Goal: Task Accomplishment & Management: Use online tool/utility

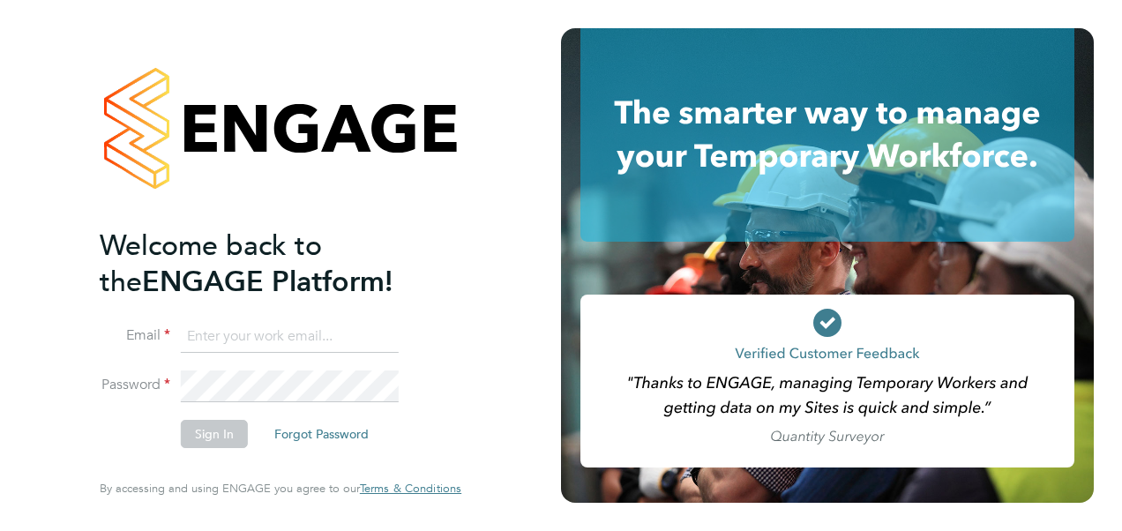
click at [254, 323] on input at bounding box center [290, 337] width 218 height 32
type input "[PERSON_NAME][EMAIL_ADDRESS][PERSON_NAME][DOMAIN_NAME]"
click at [198, 436] on button "Sign In" at bounding box center [214, 434] width 67 height 28
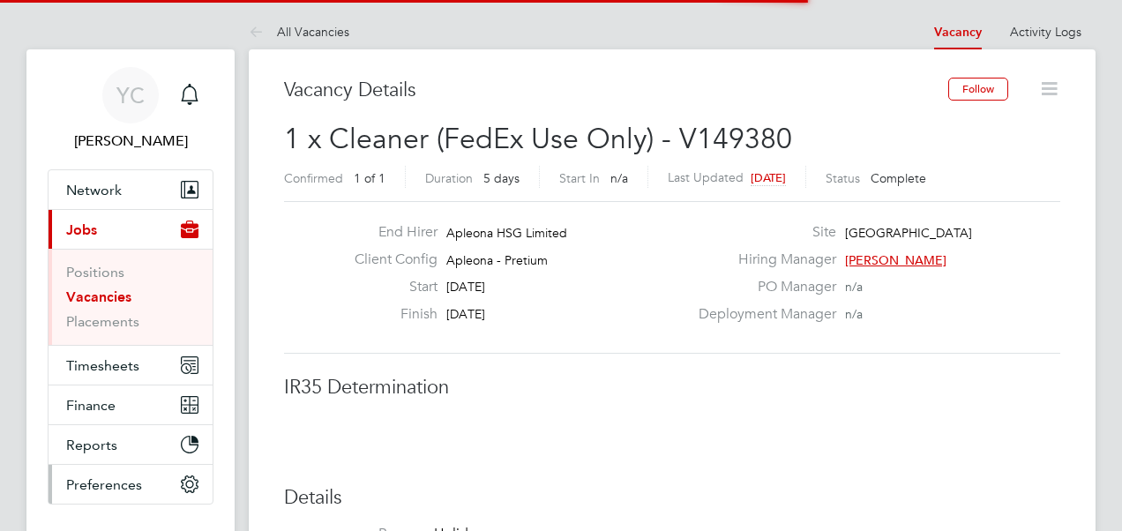
scroll to position [52, 124]
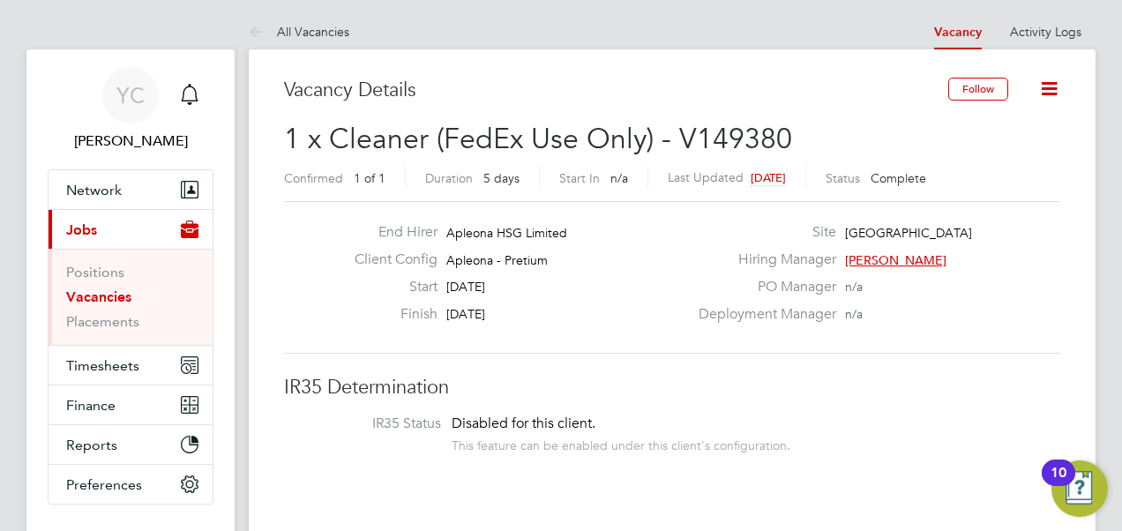
click at [110, 294] on link "Vacancies" at bounding box center [98, 296] width 65 height 17
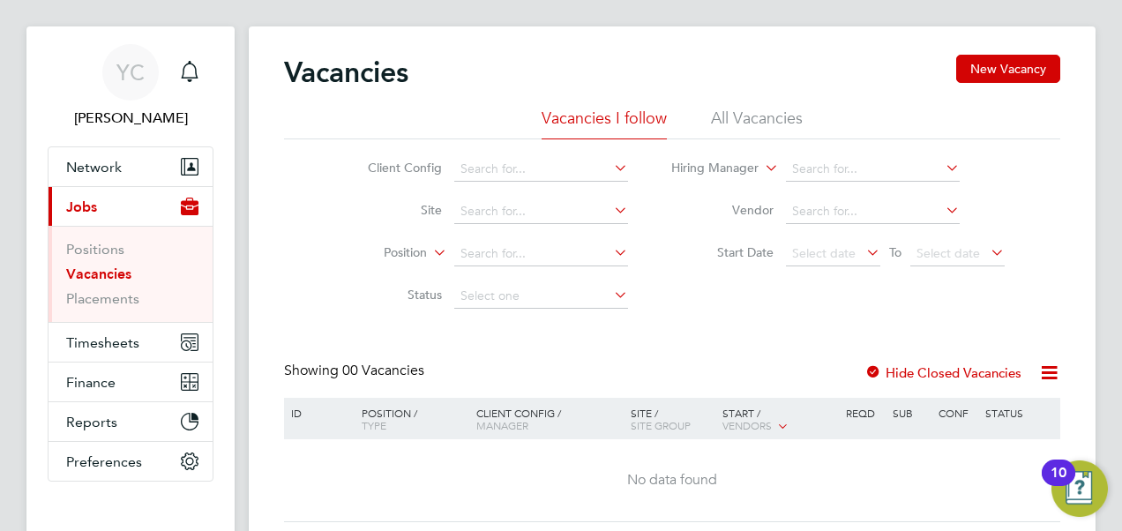
scroll to position [124, 0]
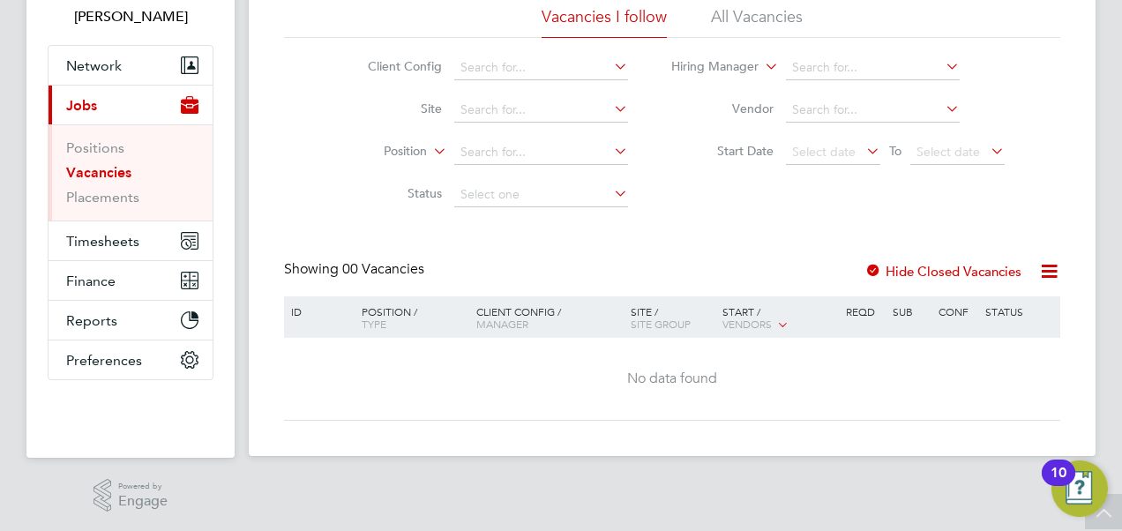
click at [93, 164] on link "Vacancies" at bounding box center [98, 172] width 65 height 17
click at [85, 183] on li "Vacancies" at bounding box center [132, 176] width 132 height 25
click at [94, 174] on link "Vacancies" at bounding box center [98, 172] width 65 height 17
drag, startPoint x: 689, startPoint y: 386, endPoint x: 705, endPoint y: 373, distance: 20.7
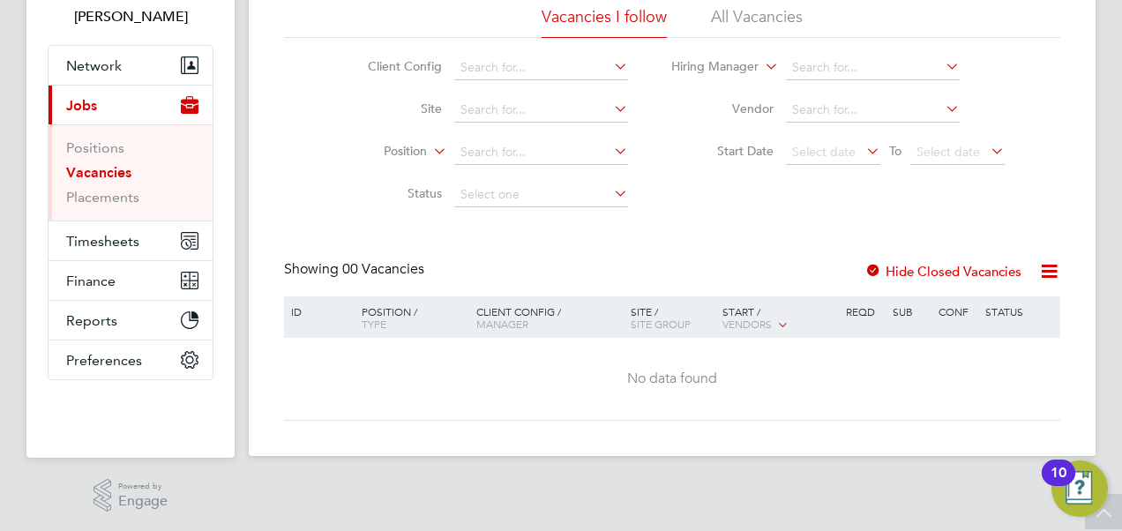
click at [697, 379] on div "No data found" at bounding box center [672, 379] width 771 height 19
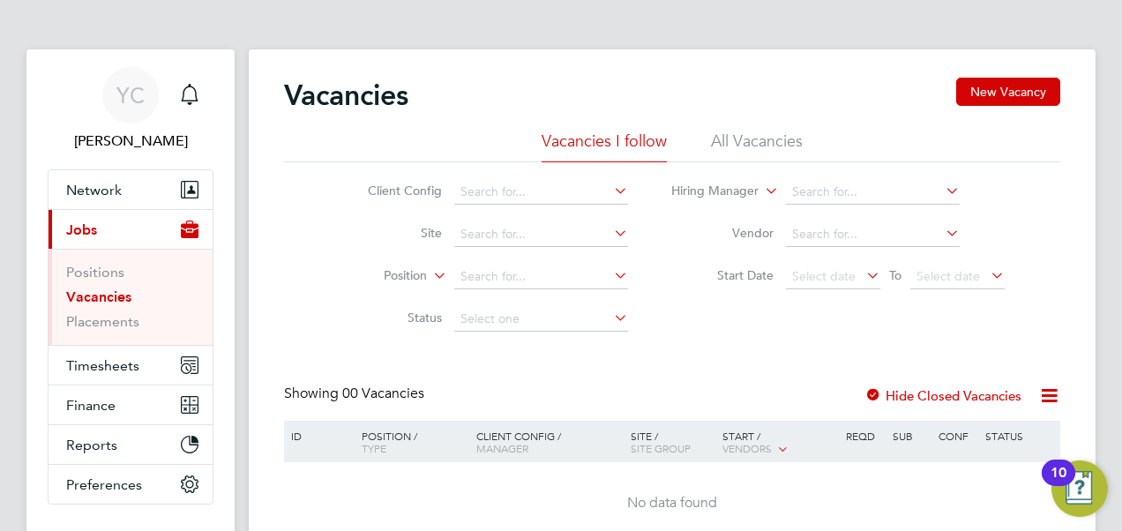
click at [743, 125] on div "Vacancies New Vacancy" at bounding box center [672, 104] width 776 height 53
click at [733, 143] on li "All Vacancies" at bounding box center [757, 147] width 92 height 32
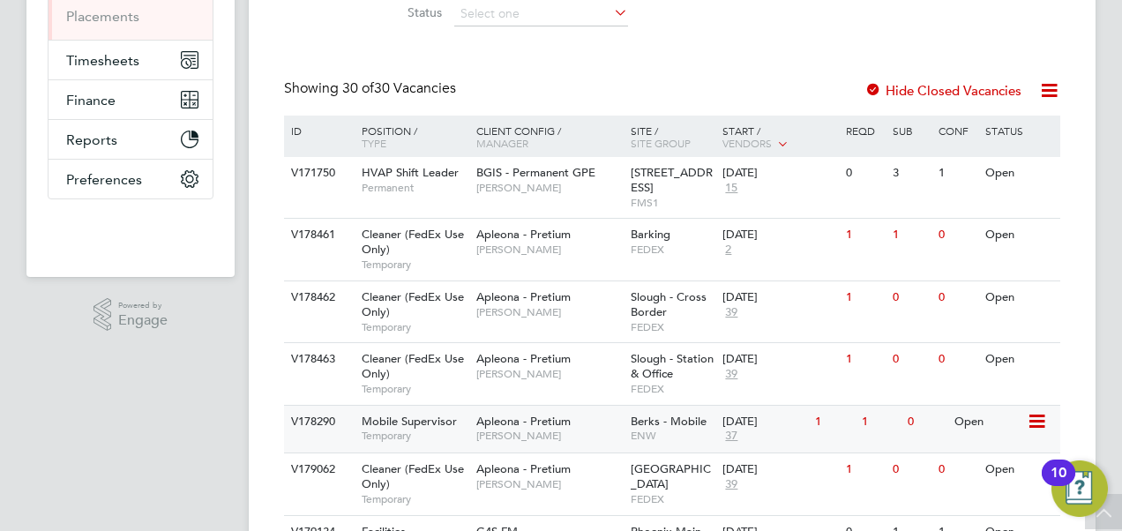
scroll to position [353, 0]
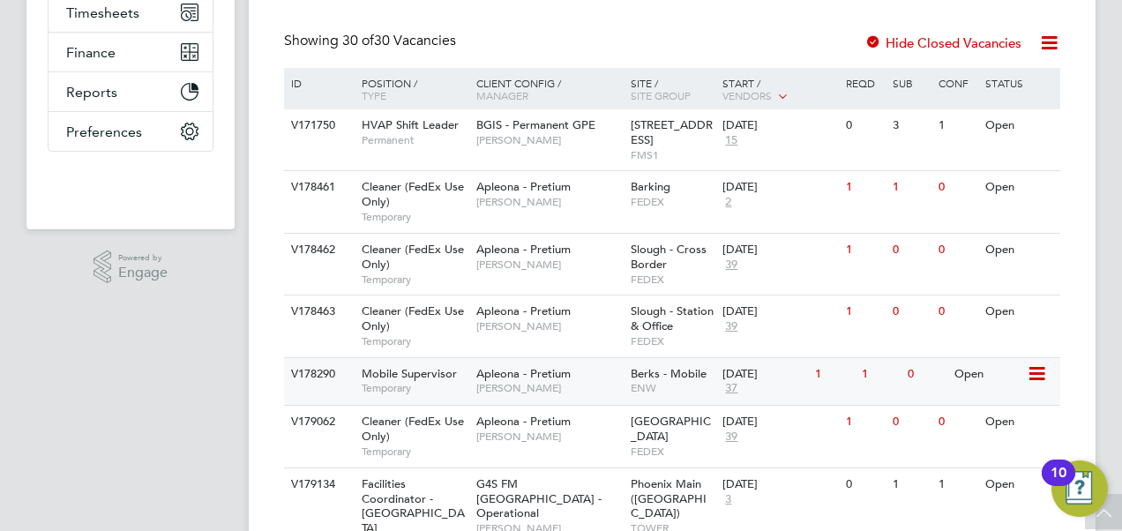
click at [617, 378] on div "Apleona - Pretium Julie Tante" at bounding box center [549, 381] width 154 height 46
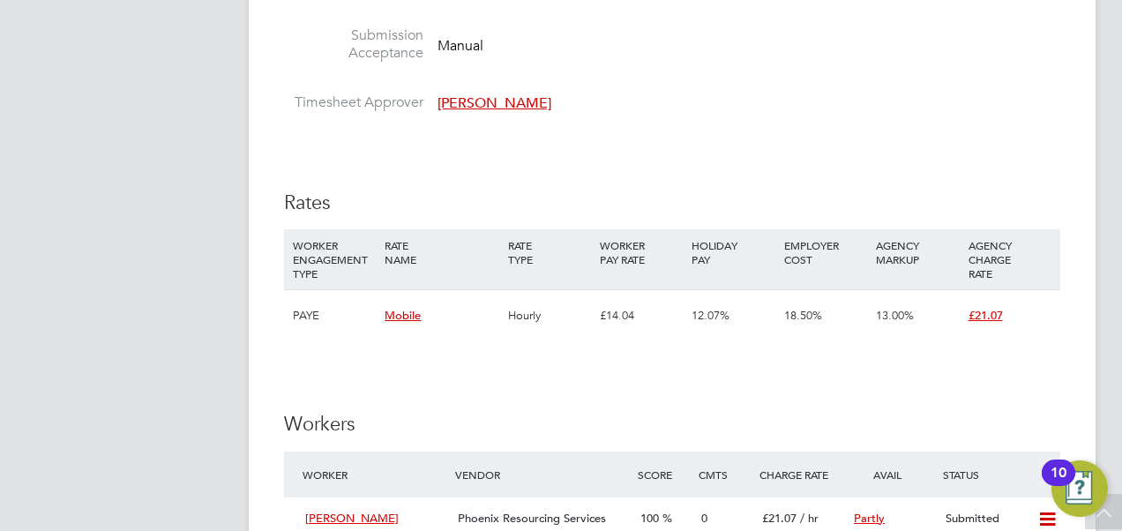
scroll to position [1147, 0]
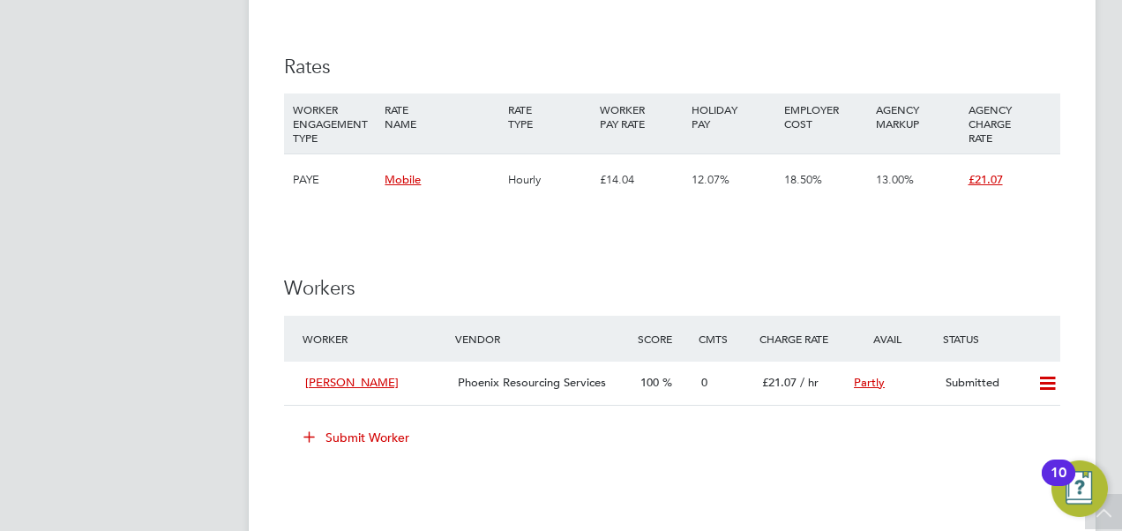
click at [507, 434] on div "Submit Worker" at bounding box center [675, 437] width 769 height 28
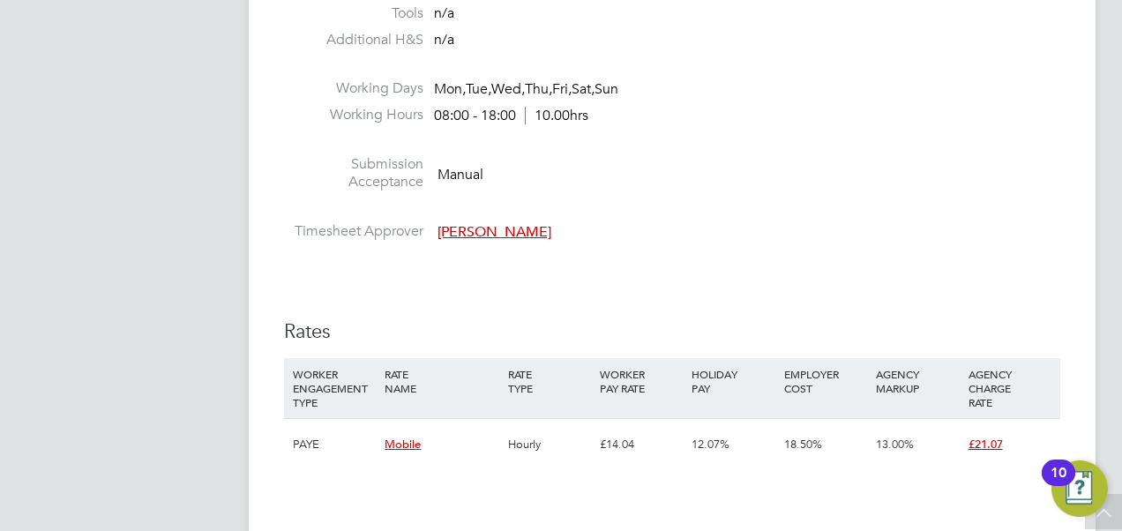
click at [677, 268] on div "IR35 Determination IR35 Status Disabled for this client. This feature can be en…" at bounding box center [672, 485] width 776 height 1984
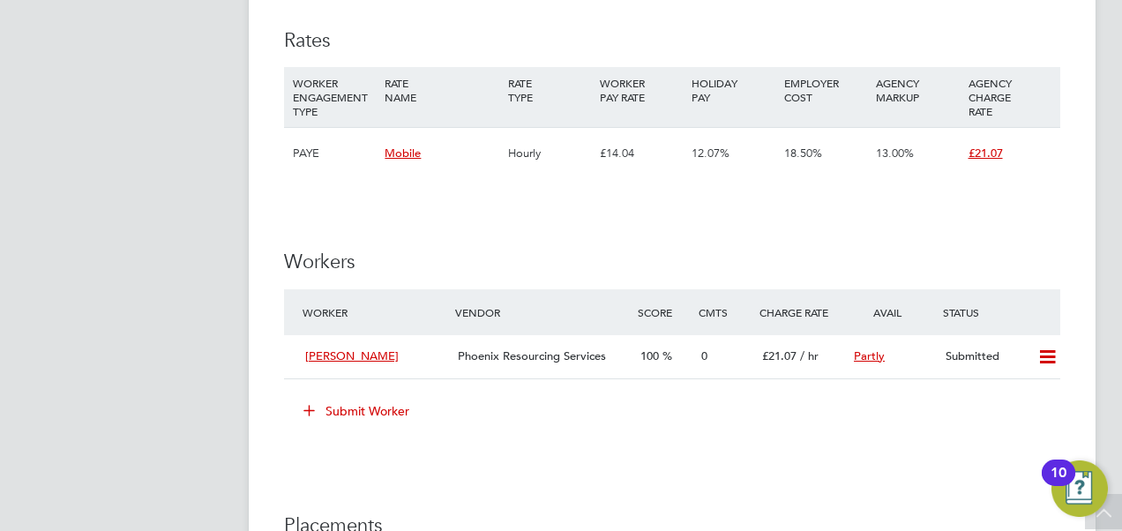
scroll to position [1094, 0]
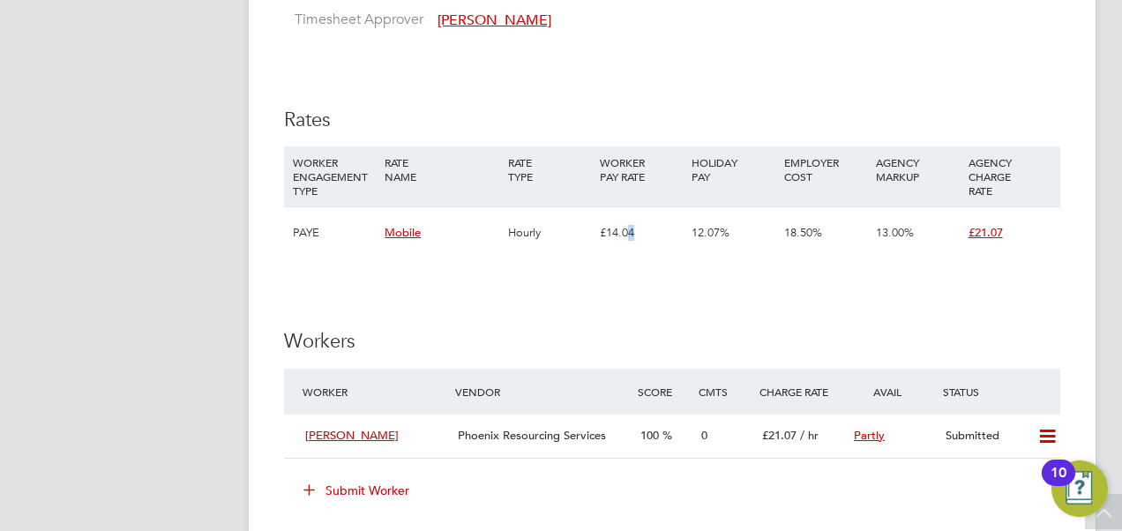
drag, startPoint x: 636, startPoint y: 231, endPoint x: 617, endPoint y: 289, distance: 61.4
click at [625, 265] on div "IR35 Determination IR35 Status Disabled for this client. This feature can be en…" at bounding box center [672, 273] width 776 height 1984
click at [617, 289] on div "IR35 Determination IR35 Status Disabled for this client. This feature can be en…" at bounding box center [672, 273] width 776 height 1984
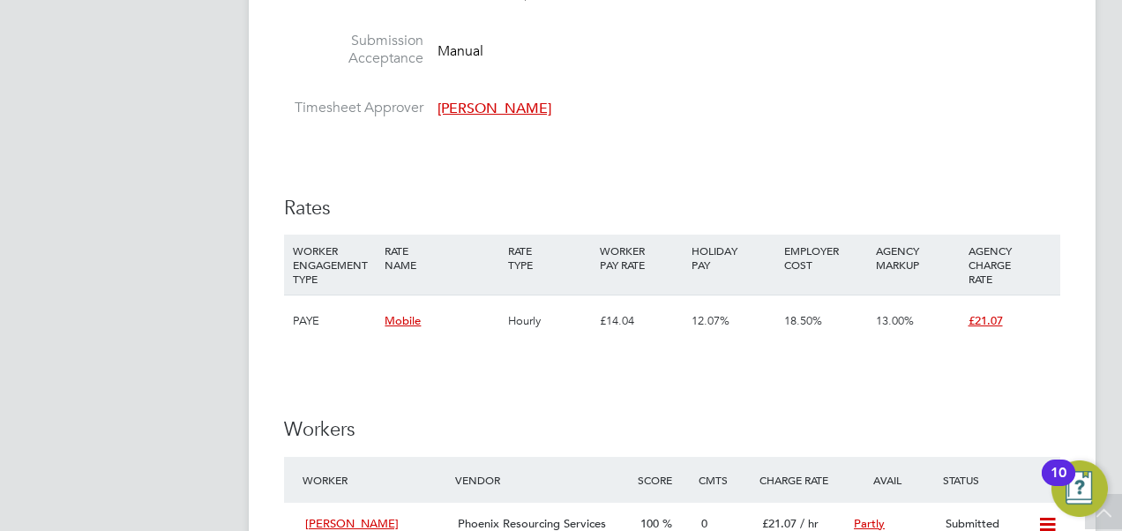
click at [648, 187] on div "IR35 Determination IR35 Status Disabled for this client. This feature can be en…" at bounding box center [672, 361] width 776 height 1984
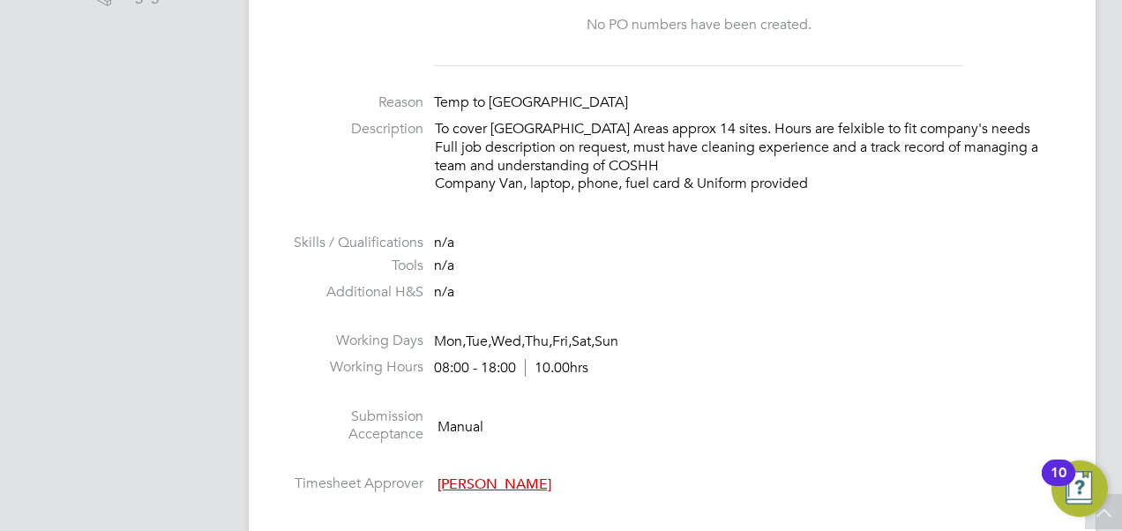
scroll to position [565, 0]
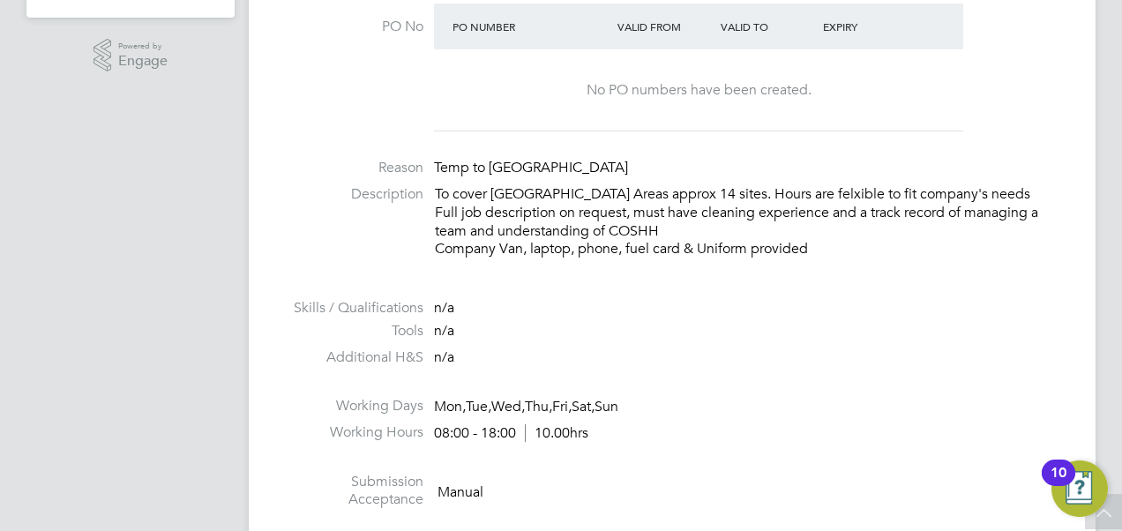
drag, startPoint x: 426, startPoint y: 195, endPoint x: 877, endPoint y: 262, distance: 455.8
click at [877, 262] on li "Description To cover South West & Midlands Areas approx 14 sites. Hours are fel…" at bounding box center [672, 230] width 776 height 91
click at [877, 261] on li "Description To cover South West & Midlands Areas approx 14 sites. Hours are fel…" at bounding box center [672, 230] width 776 height 91
click at [810, 242] on p "To cover South West & Midlands Areas approx 14 sites. Hours are felxible to fit…" at bounding box center [747, 221] width 625 height 73
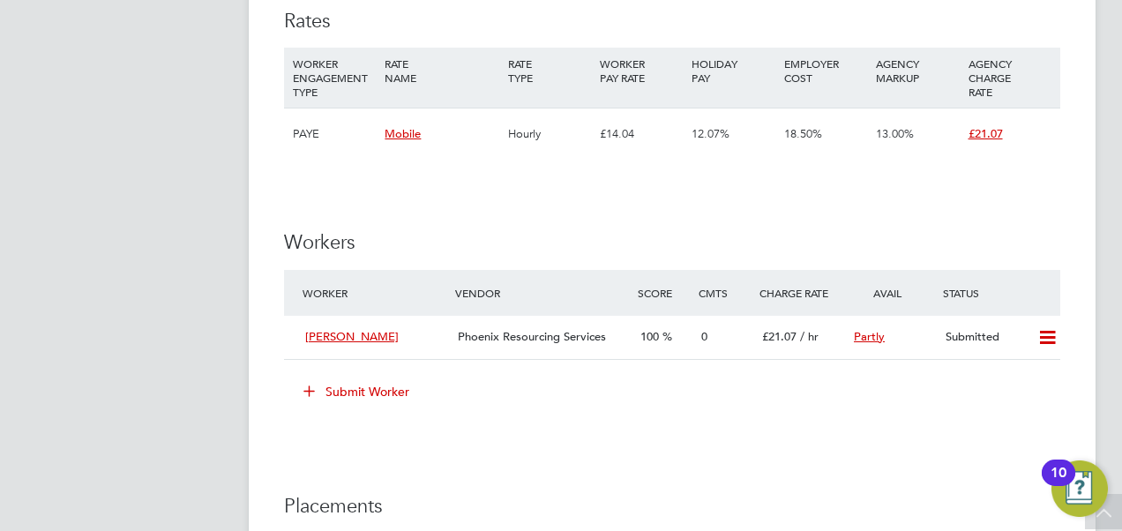
scroll to position [1006, 0]
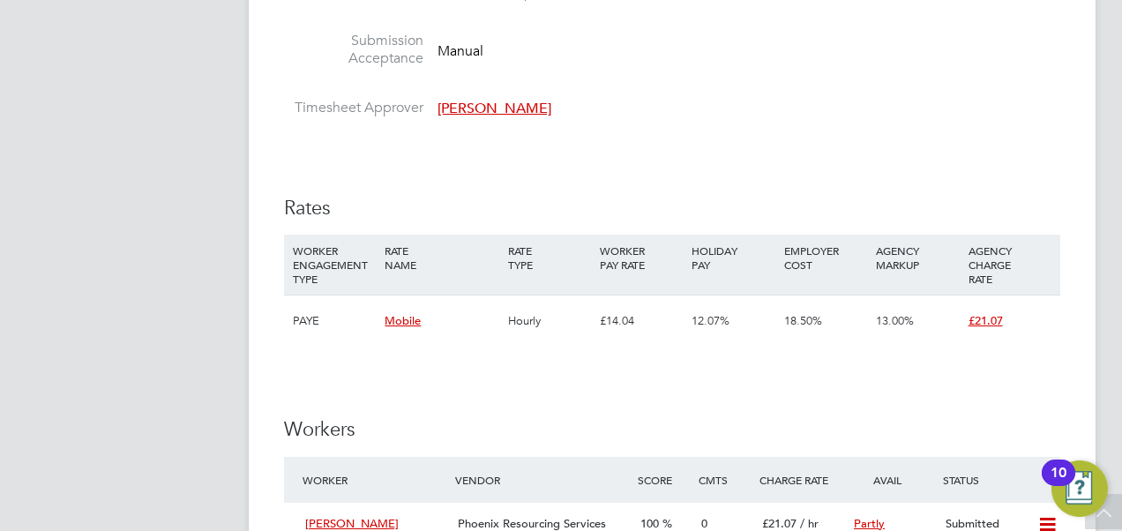
click at [11, 249] on div "YC Yazmin Cole Notifications Applications: Network Team Members Businesses Site…" at bounding box center [561, 205] width 1122 height 2423
click at [57, 249] on app-navbar "YC Yazmin Cole Notifications Applications: Network Team Members Businesses Site…" at bounding box center [130, 230] width 208 height 2373
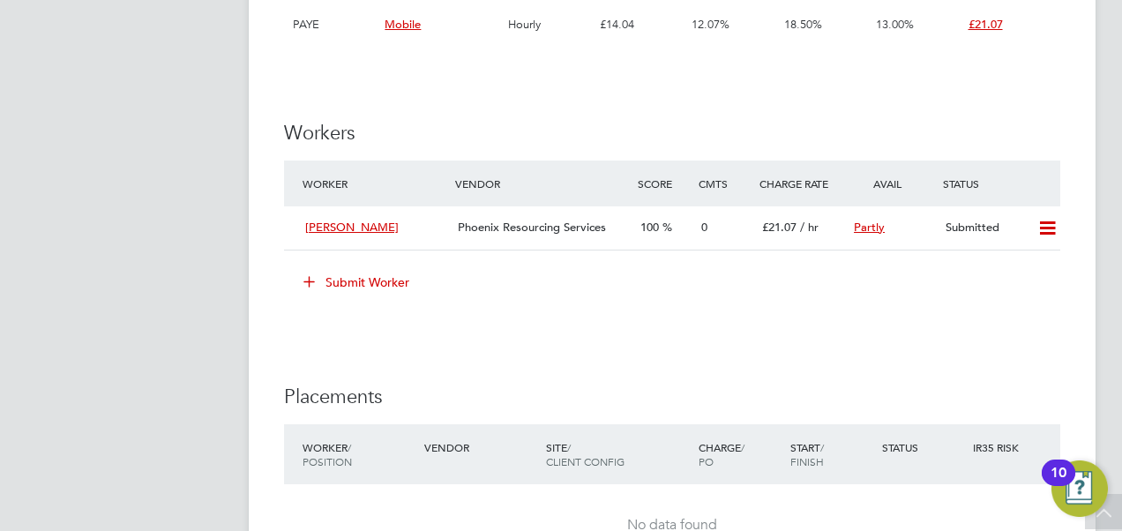
scroll to position [1359, 0]
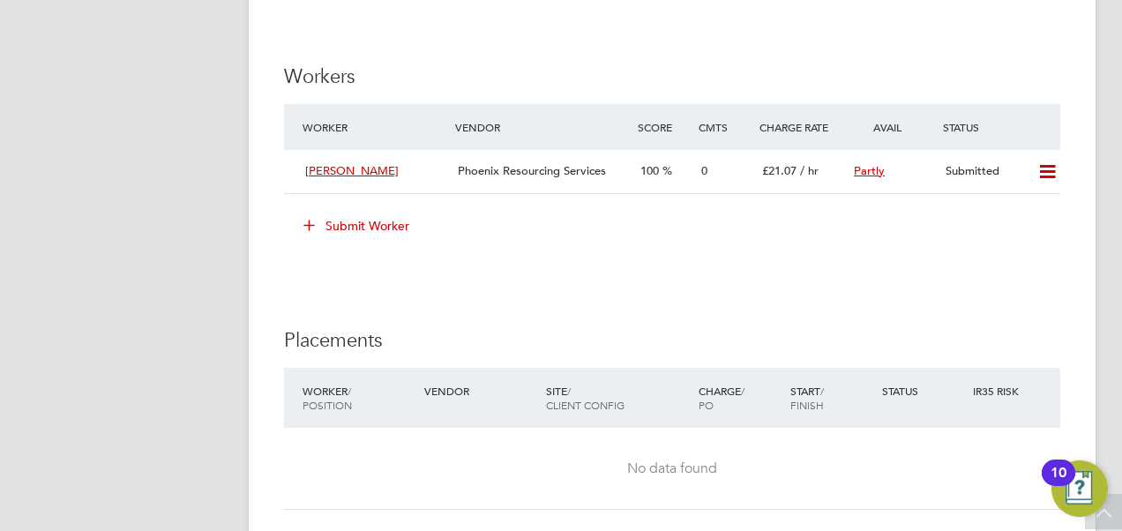
drag, startPoint x: 625, startPoint y: 164, endPoint x: 484, endPoint y: 158, distance: 141.3
click at [484, 158] on div "Roxanne Luckett Phoenix Resourcing Services 100 0 £21.07 / hr Partly Submitted" at bounding box center [672, 171] width 776 height 43
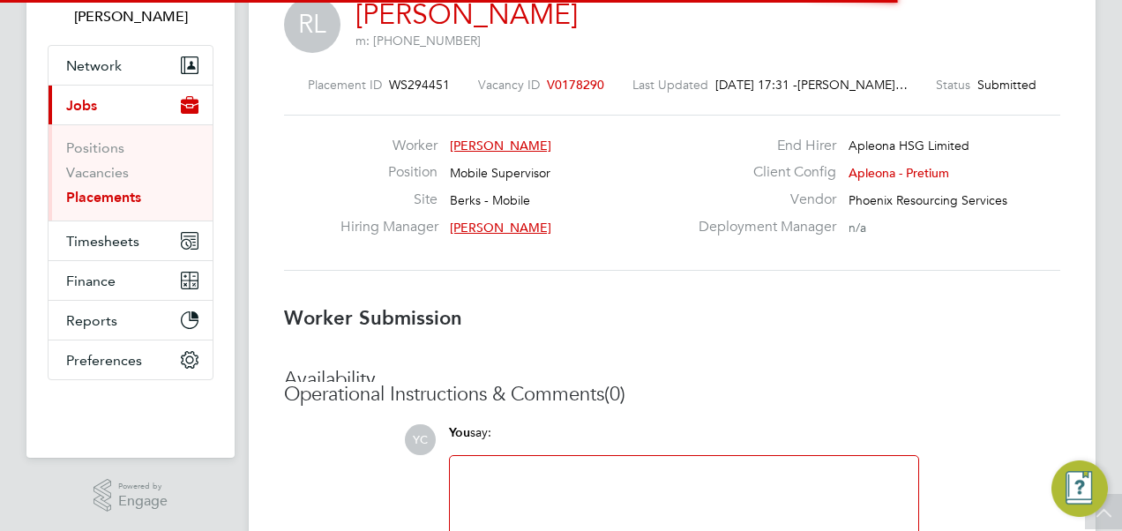
scroll to position [9, 9]
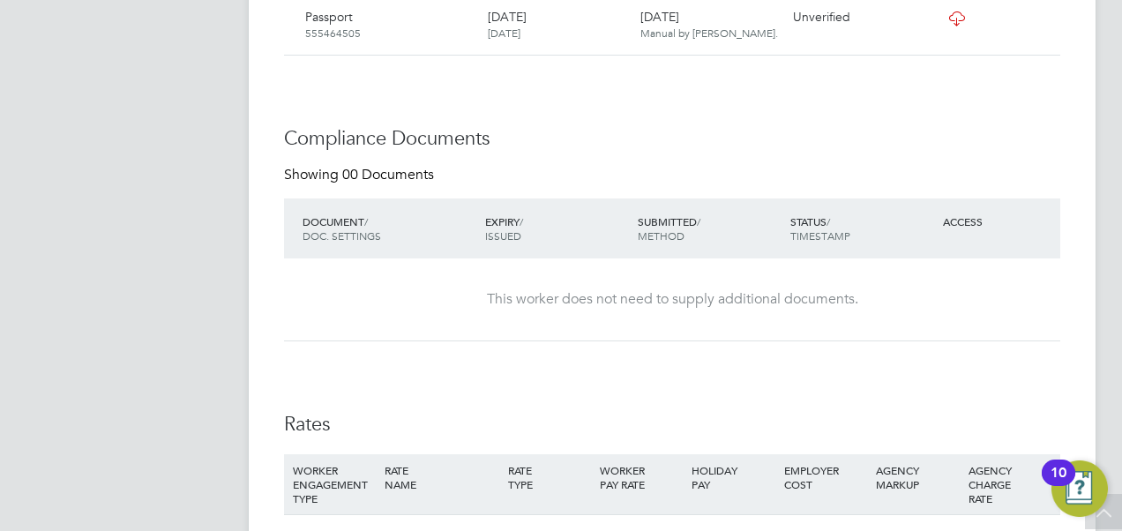
click at [498, 295] on div "This worker does not need to supply additional documents." at bounding box center [672, 299] width 741 height 19
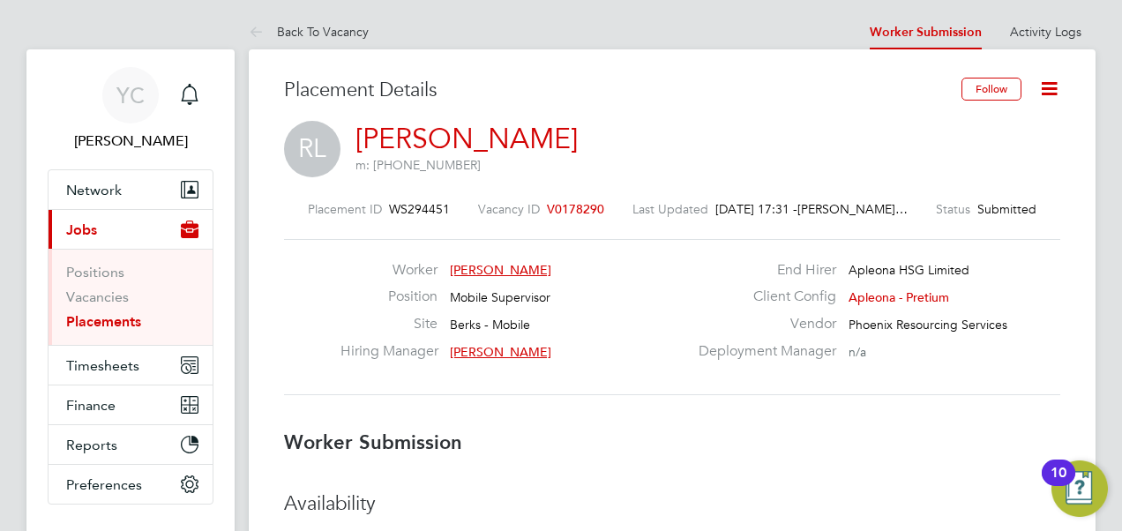
click at [506, 392] on div "Worker Roxanne Luckett Position Mobile Supervisor Site Berks - Mobile Hiring Ma…" at bounding box center [672, 317] width 776 height 156
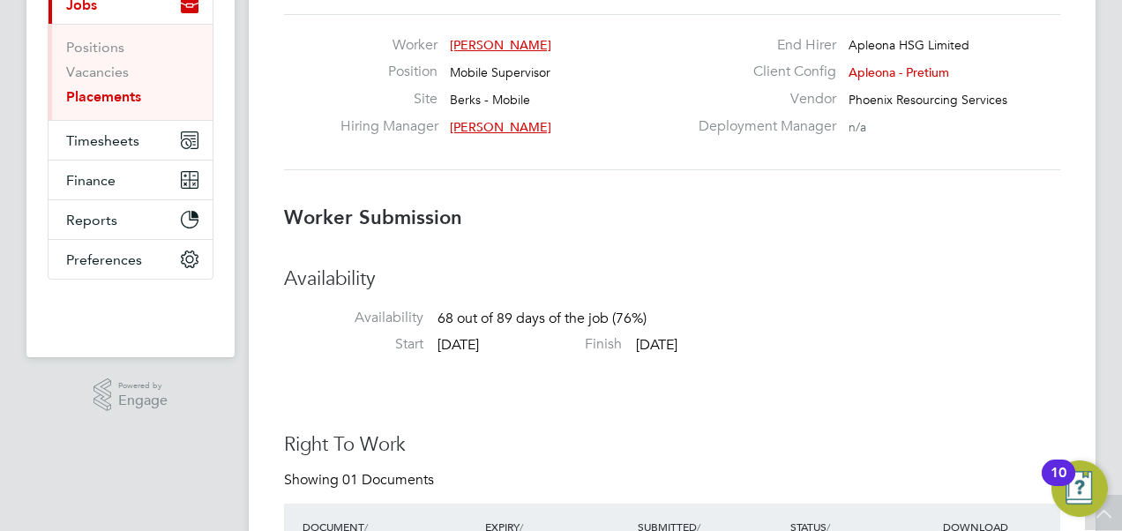
scroll to position [0, 0]
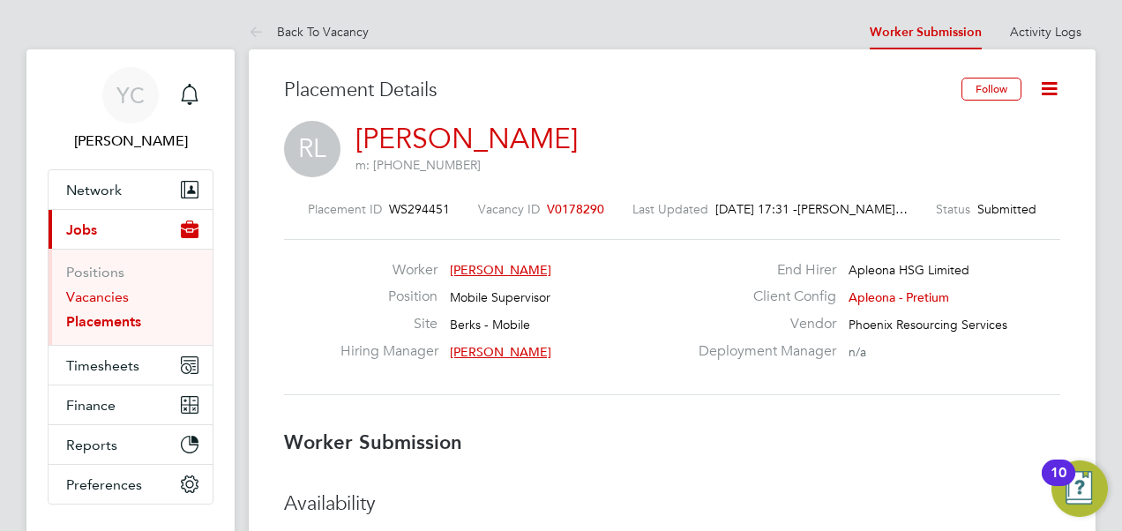
click at [92, 297] on link "Vacancies" at bounding box center [97, 296] width 63 height 17
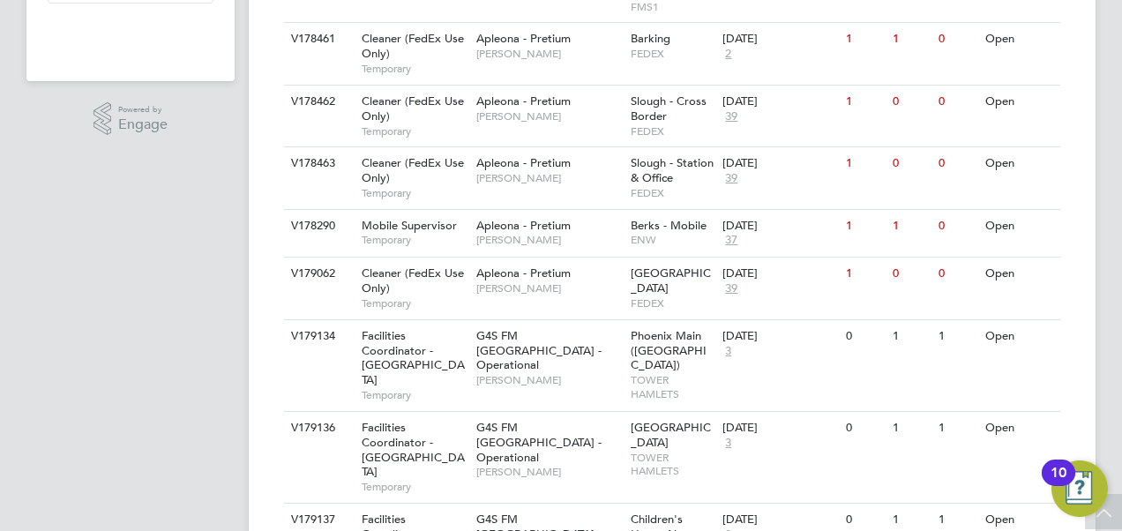
scroll to position [611, 0]
